Goal: Information Seeking & Learning: Learn about a topic

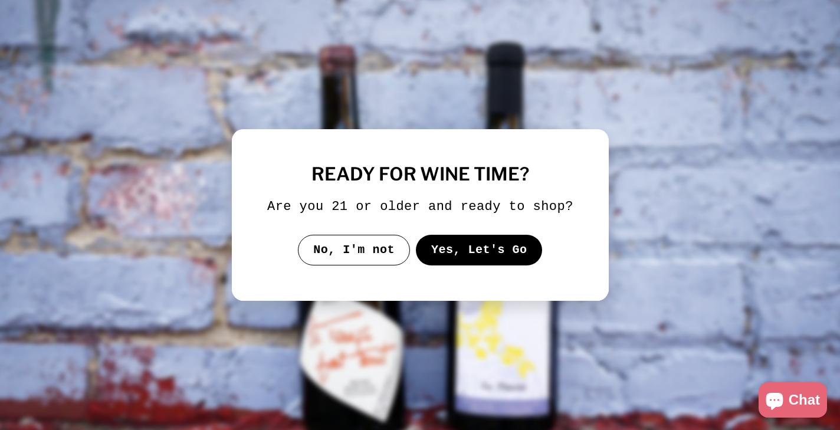
drag, startPoint x: 355, startPoint y: 250, endPoint x: 503, endPoint y: 154, distance: 176.1
click at [503, 165] on div "ready for wine time? Are you 21 or older and ready to shop? No, I'm not Yes, Le…" at bounding box center [420, 215] width 306 height 101
click at [476, 254] on button "Yes, Let's Go" at bounding box center [479, 250] width 127 height 31
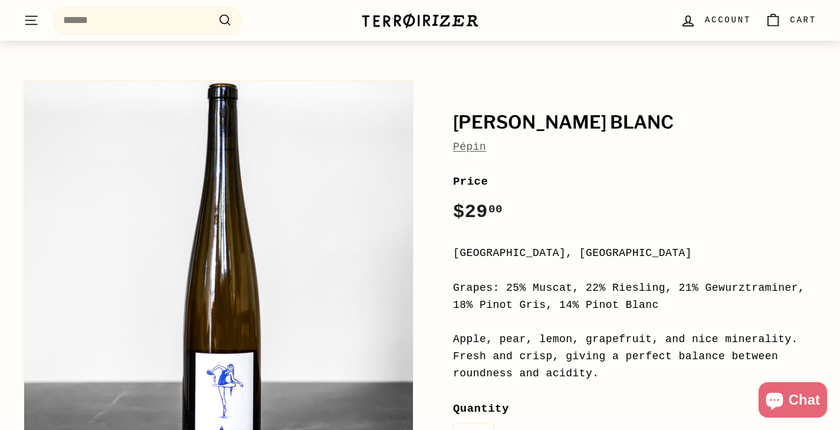
scroll to position [122, 0]
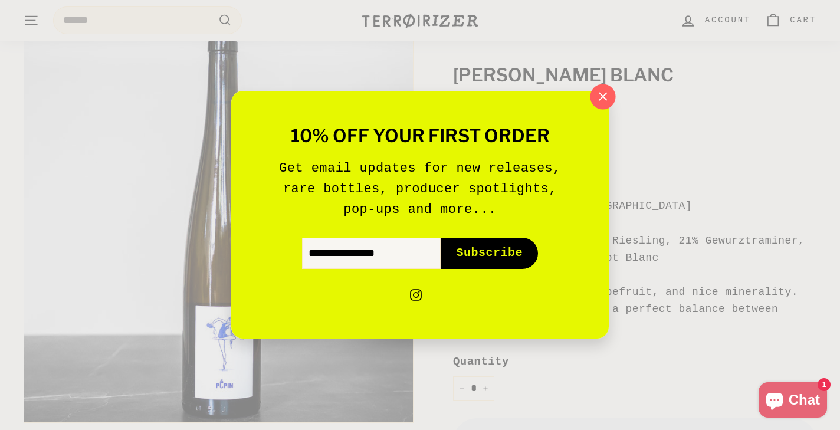
click at [602, 100] on icon "button" at bounding box center [603, 97] width 18 height 18
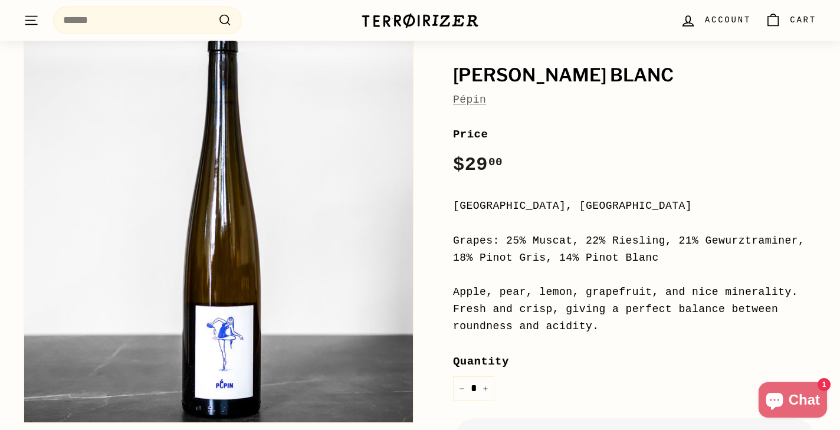
drag, startPoint x: 535, startPoint y: 243, endPoint x: 656, endPoint y: 256, distance: 121.8
click at [656, 256] on div "Grapes: 25% Muscat, 22% Riesling, 21% Gewurztraminer, 18% Pinot Gris, 14% Pinot…" at bounding box center [635, 250] width 364 height 34
click at [667, 260] on div "Grapes: 25% Muscat, 22% Riesling, 21% Gewurztraminer, 18% Pinot Gris, 14% Pinot…" at bounding box center [635, 250] width 364 height 34
drag, startPoint x: 662, startPoint y: 260, endPoint x: 505, endPoint y: 234, distance: 159.1
click at [505, 234] on div "Grapes: 25% Muscat, 22% Riesling, 21% Gewurztraminer, 18% Pinot Gris, 14% Pinot…" at bounding box center [635, 250] width 364 height 34
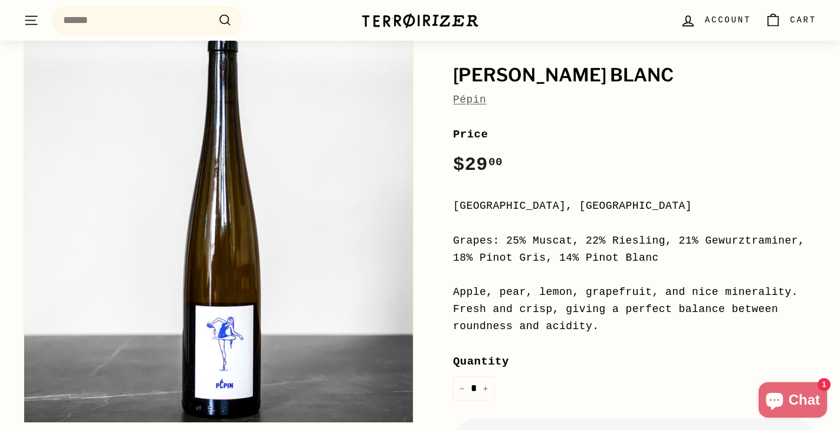
copy div "25% Muscat, 22% Riesling, 21% Gewurztraminer, 18% Pinot Gris, 14% Pinot Blanc"
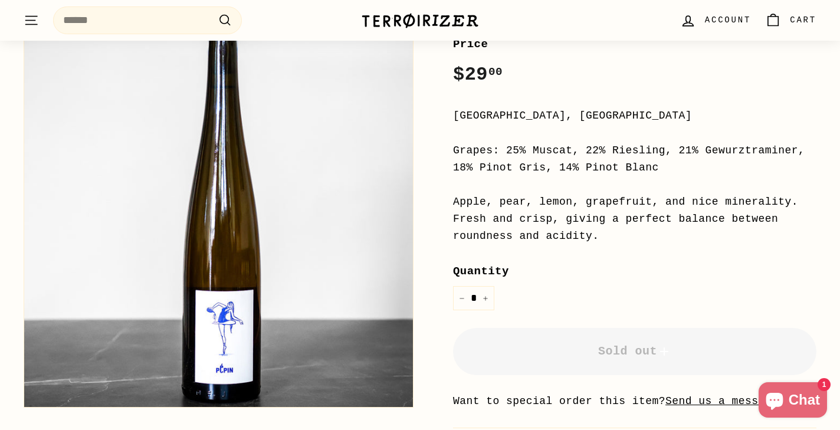
scroll to position [210, 0]
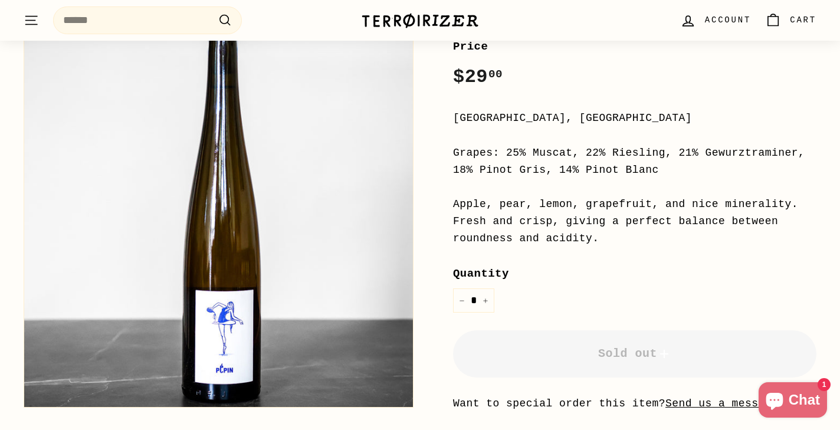
click at [561, 152] on div "Grapes: 25% Muscat, 22% Riesling, 21% Gewurztraminer, 18% Pinot Gris, 14% Pinot…" at bounding box center [635, 162] width 364 height 34
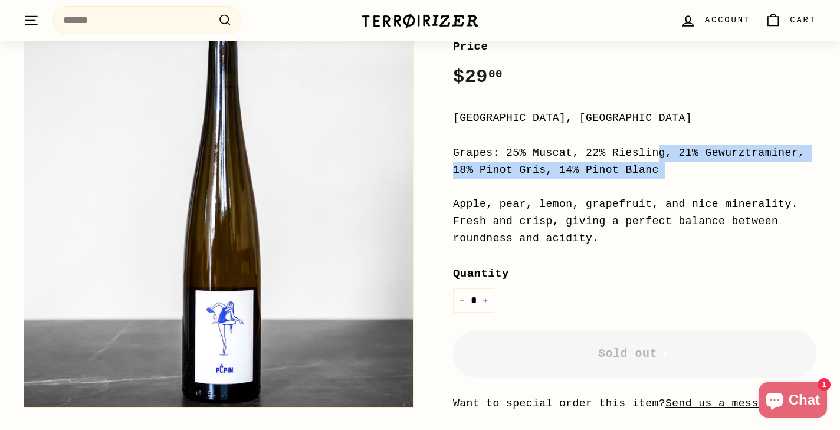
drag, startPoint x: 505, startPoint y: 151, endPoint x: 668, endPoint y: 179, distance: 165.3
click at [668, 179] on div "Price Regular price $29 00 $29.00 / [GEOGRAPHIC_DATA], [GEOGRAPHIC_DATA] Grapes…" at bounding box center [635, 269] width 364 height 462
copy div "25% Muscat, 22% Riesling, 21% Gewurztraminer, 18% Pinot Gris, 14% Pinot Blanc"
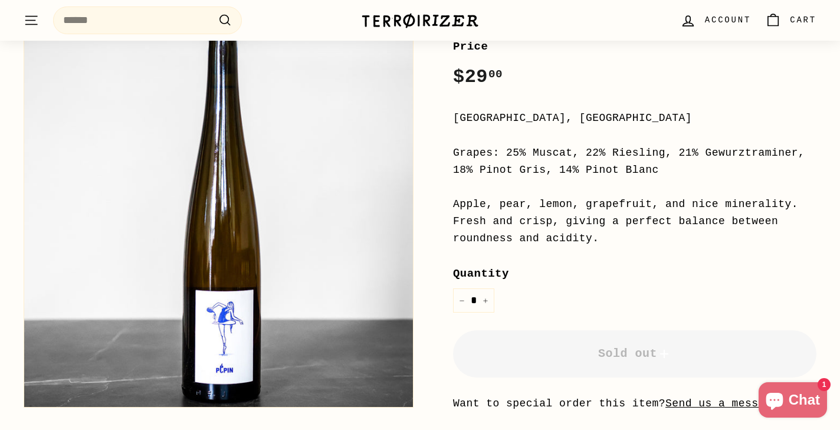
click at [617, 136] on div "Price Regular price $29 00 $29.00 / [GEOGRAPHIC_DATA], [GEOGRAPHIC_DATA] Grapes…" at bounding box center [635, 269] width 364 height 462
drag, startPoint x: 708, startPoint y: 153, endPoint x: 796, endPoint y: 145, distance: 88.4
click at [796, 145] on div "Grapes: 25% Muscat, 22% Riesling, 21% Gewurztraminer, 18% Pinot Gris, 14% Pinot…" at bounding box center [635, 162] width 364 height 34
click at [793, 149] on div "Grapes: 25% Muscat, 22% Riesling, 21% Gewurztraminer, 18% Pinot Gris, 14% Pinot…" at bounding box center [635, 162] width 364 height 34
drag, startPoint x: 799, startPoint y: 151, endPoint x: 703, endPoint y: 149, distance: 96.2
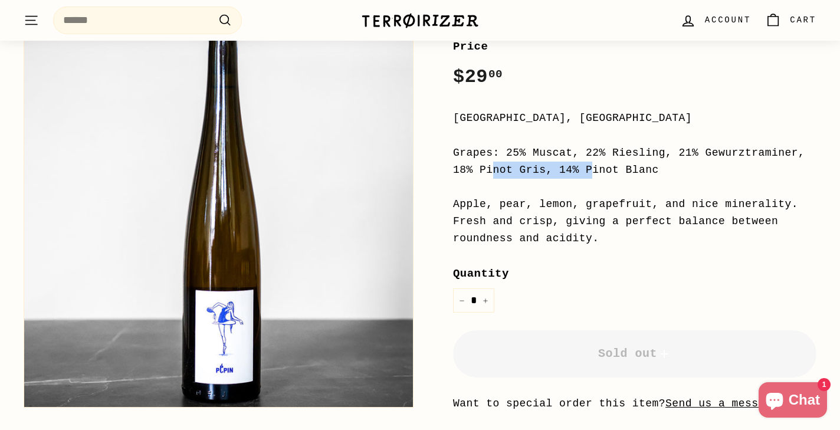
click at [703, 149] on div "Grapes: 25% Muscat, 22% Riesling, 21% Gewurztraminer, 18% Pinot Gris, 14% Pinot…" at bounding box center [635, 162] width 364 height 34
copy div "Gewurztraminer"
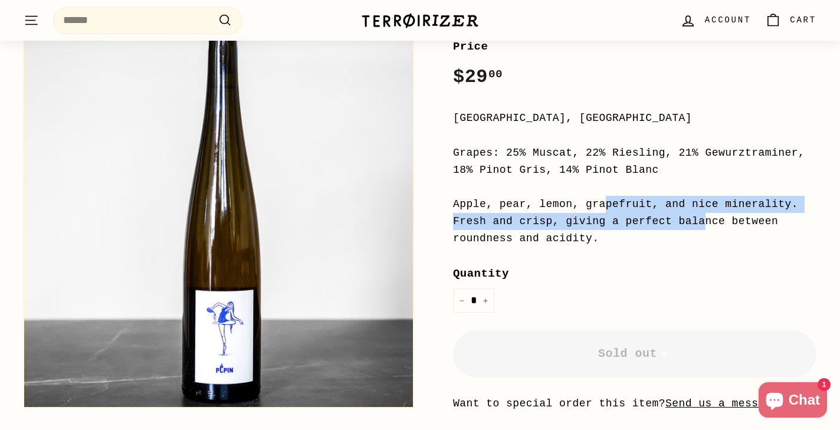
drag, startPoint x: 452, startPoint y: 202, endPoint x: 555, endPoint y: 228, distance: 106.4
click at [555, 228] on div "[PERSON_NAME] Blanc [PERSON_NAME] Price Regular price $29 00 $29.00 / [GEOGRAPH…" at bounding box center [622, 219] width 390 height 560
